Goal: Task Accomplishment & Management: Use online tool/utility

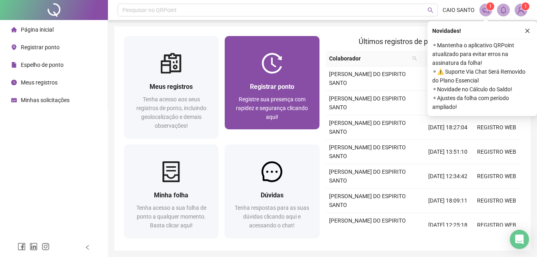
click at [270, 69] on img at bounding box center [271, 63] width 21 height 21
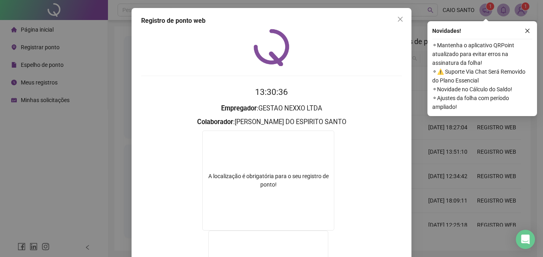
scroll to position [129, 0]
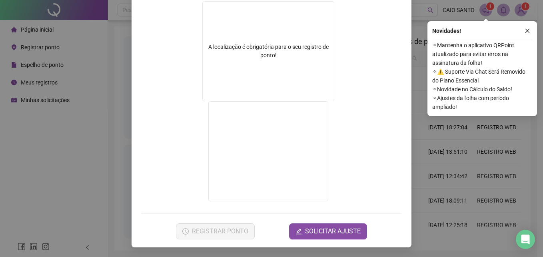
click at [453, 149] on div "Registro de ponto web 13:30:40 Empregador : GESTAO NEXXO LTDA Colaborador : [PE…" at bounding box center [271, 128] width 543 height 257
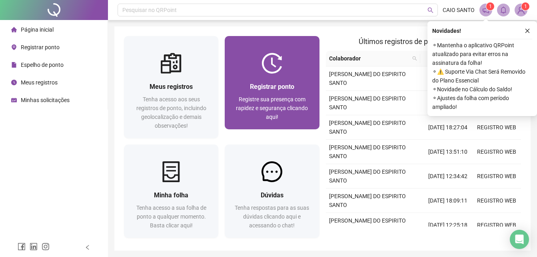
click at [297, 116] on div "Registre sua presença com rapidez e segurança clicando aqui!" at bounding box center [271, 108] width 75 height 26
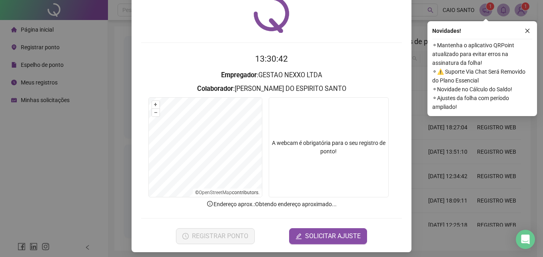
scroll to position [38, 0]
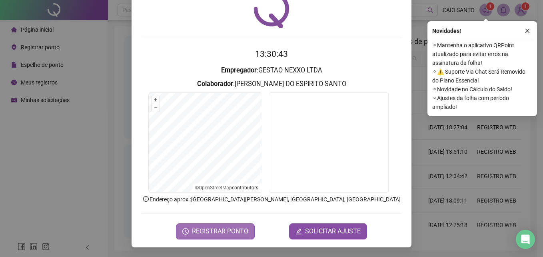
click at [220, 246] on div "Registro de ponto web 13:30:43 Empregador : GESTAO NEXXO LTDA Colaborador : [PE…" at bounding box center [271, 128] width 543 height 257
click at [233, 229] on span "REGISTRAR PONTO" at bounding box center [220, 231] width 56 height 10
